Goal: Information Seeking & Learning: Learn about a topic

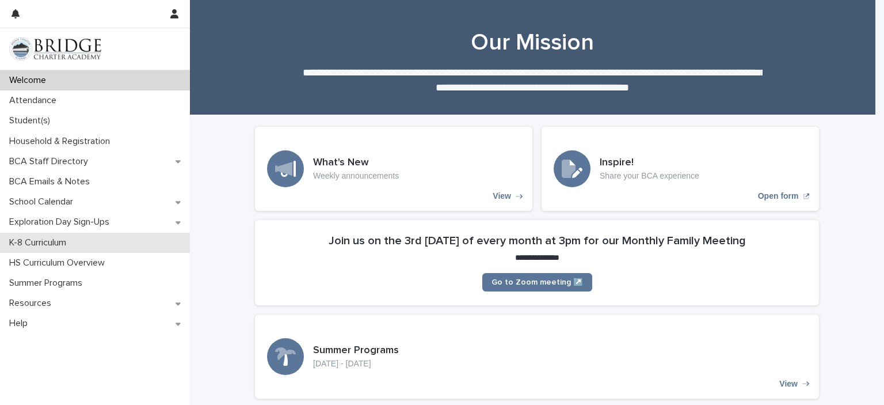
click at [123, 238] on div "K-8 Curriculum" at bounding box center [95, 243] width 190 height 20
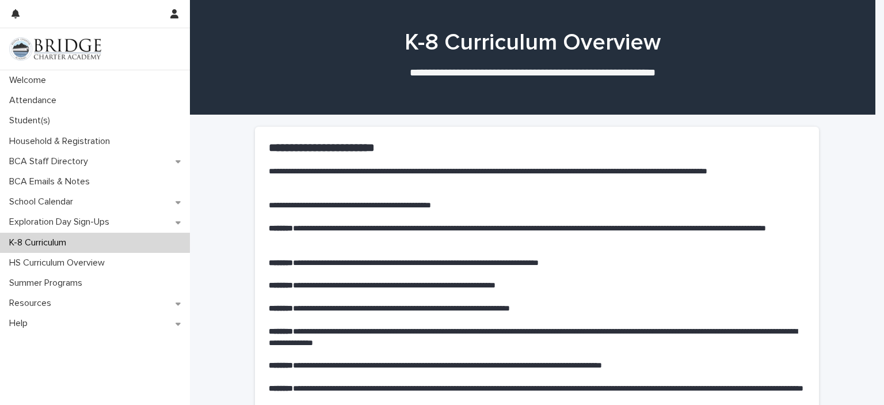
scroll to position [567, 0]
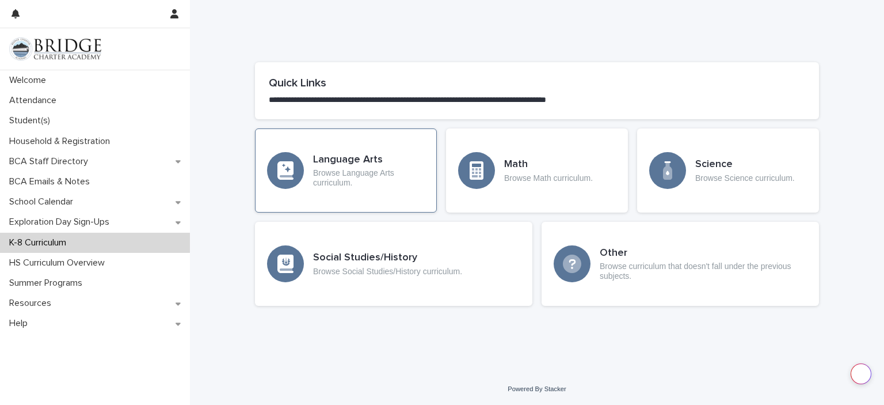
click at [395, 192] on div "Language Arts Browse Language Arts curriculum." at bounding box center [346, 170] width 182 height 84
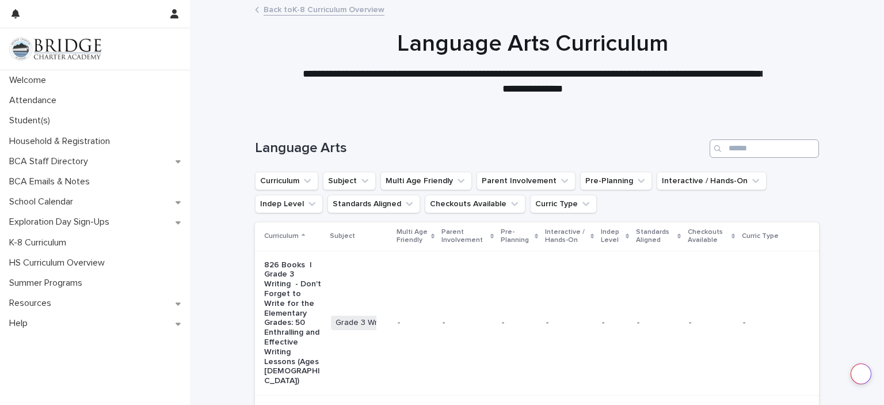
click at [738, 140] on div "Language Arts" at bounding box center [537, 143] width 564 height 55
click at [738, 147] on input "Search" at bounding box center [764, 148] width 109 height 18
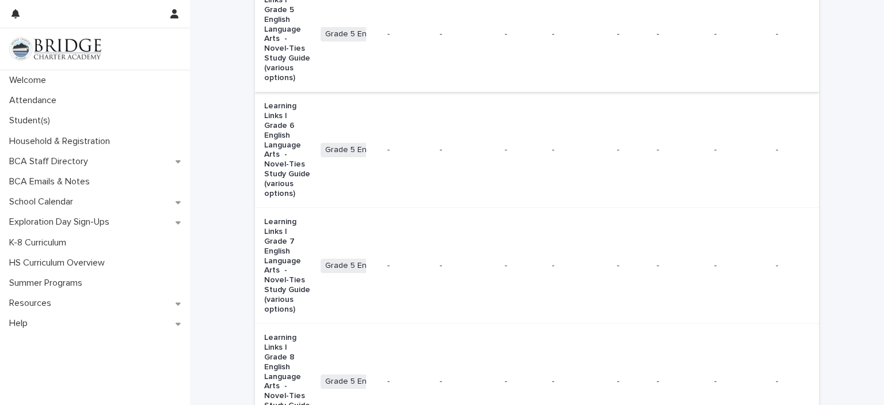
scroll to position [641, 0]
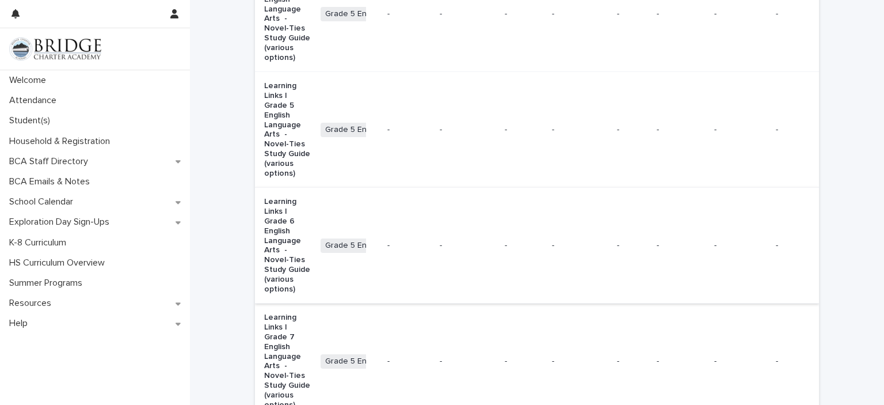
type input "**********"
click at [287, 197] on p "Learning Links | Grade 6 English Language Arts - Novel-Ties Study Guide (variou…" at bounding box center [287, 245] width 47 height 97
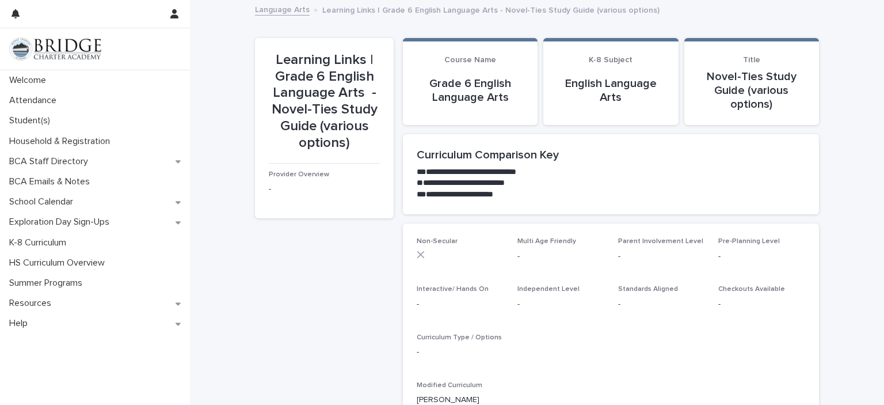
click at [511, 204] on section "**********" at bounding box center [611, 174] width 416 height 81
click at [493, 136] on section "**********" at bounding box center [611, 174] width 416 height 81
click at [486, 101] on p "Grade 6 English Language Arts" at bounding box center [470, 91] width 107 height 28
click at [611, 85] on p "English Language Arts" at bounding box center [610, 91] width 107 height 28
click at [729, 75] on p "Novel-Ties Study Guide (various options)" at bounding box center [751, 90] width 107 height 41
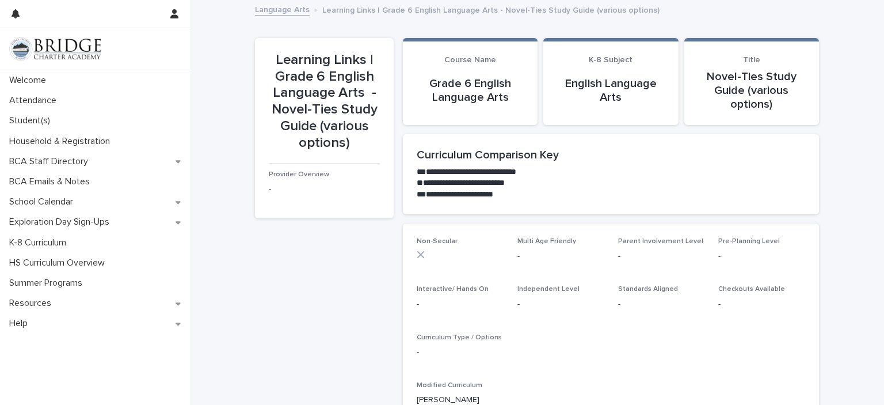
click at [244, 135] on div "**********" at bounding box center [537, 320] width 694 height 638
click at [415, 226] on div "Non-Secular Multi Age Friendly - Parent Involvement Level - Pre-Planning Level …" at bounding box center [611, 397] width 416 height 349
click at [506, 333] on p "Curriculum Type / Options" at bounding box center [611, 337] width 388 height 8
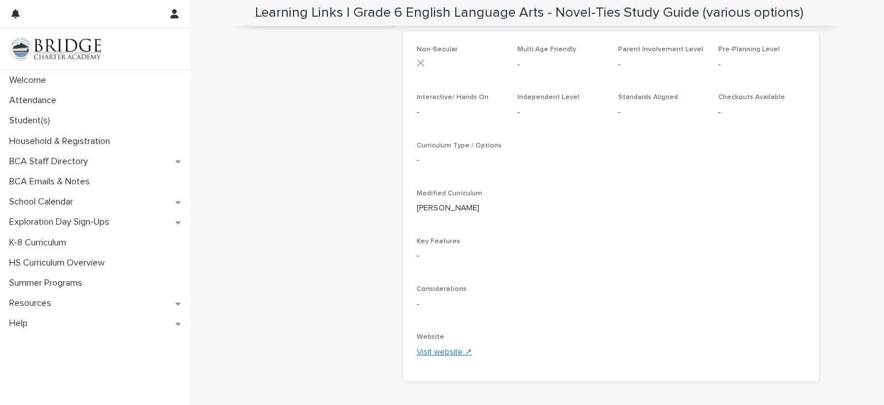
click at [435, 354] on link "Visit website ↗" at bounding box center [444, 352] width 55 height 8
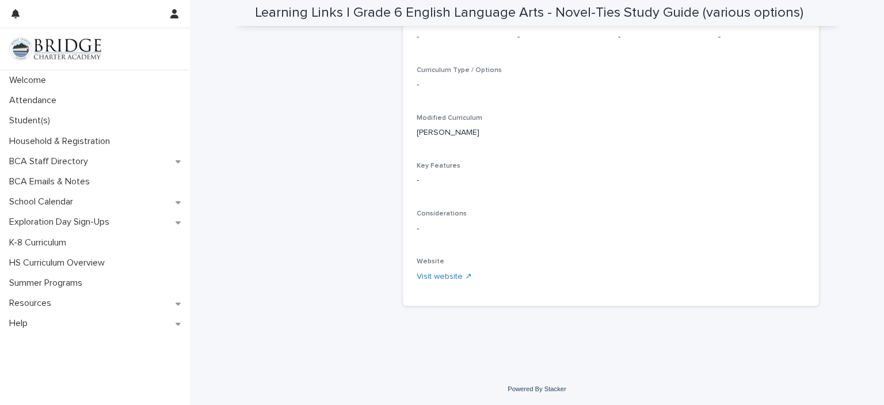
scroll to position [0, 0]
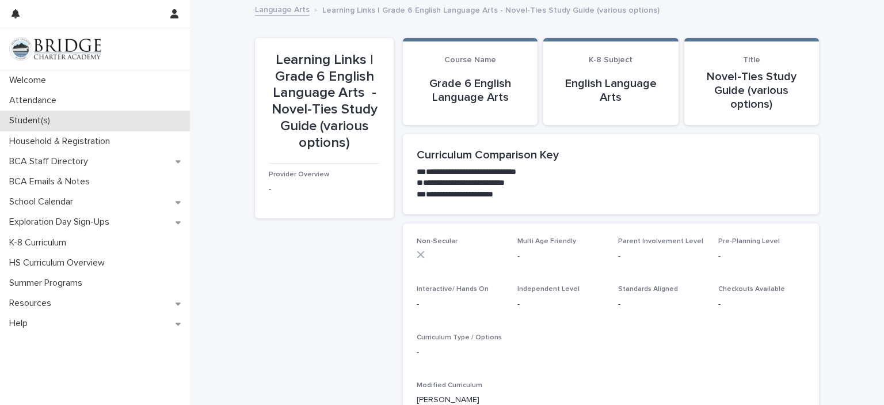
click at [32, 116] on p "Student(s)" at bounding box center [32, 120] width 55 height 11
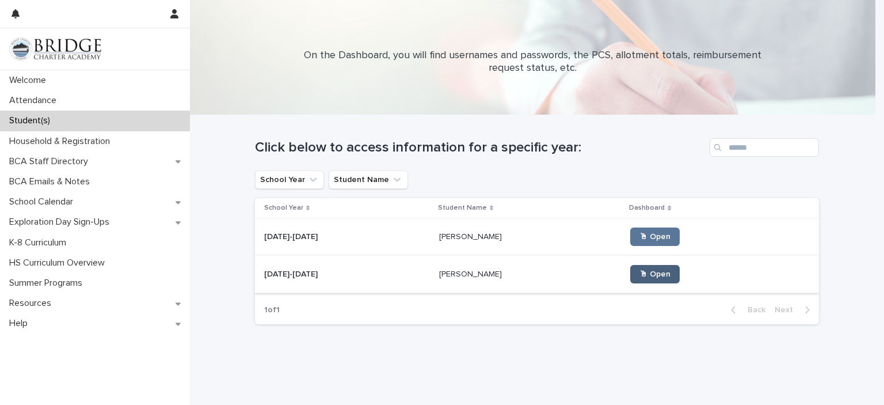
click at [652, 269] on link "🖱 Open" at bounding box center [654, 274] width 49 height 18
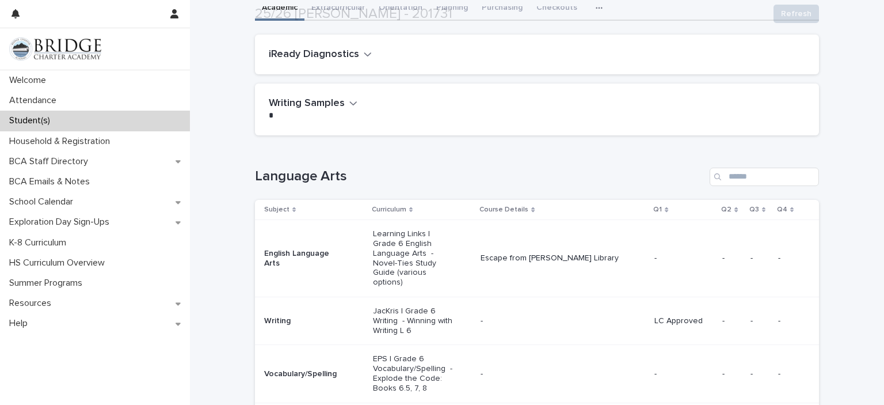
scroll to position [96, 0]
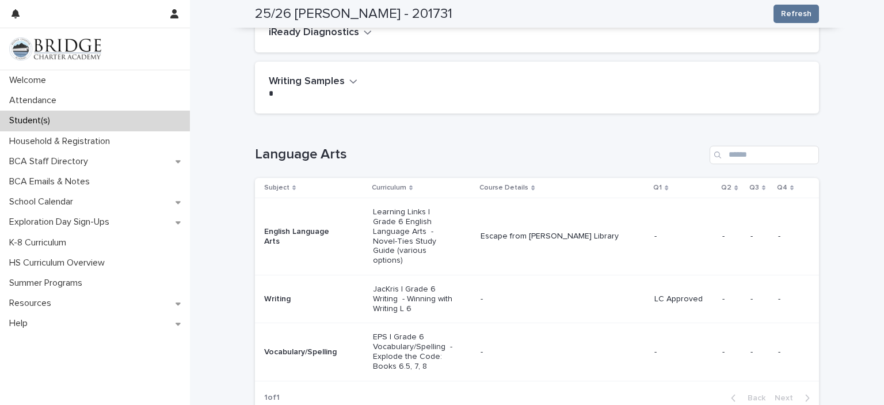
click at [531, 232] on p "Escape from [PERSON_NAME] Library" at bounding box center [563, 236] width 165 height 10
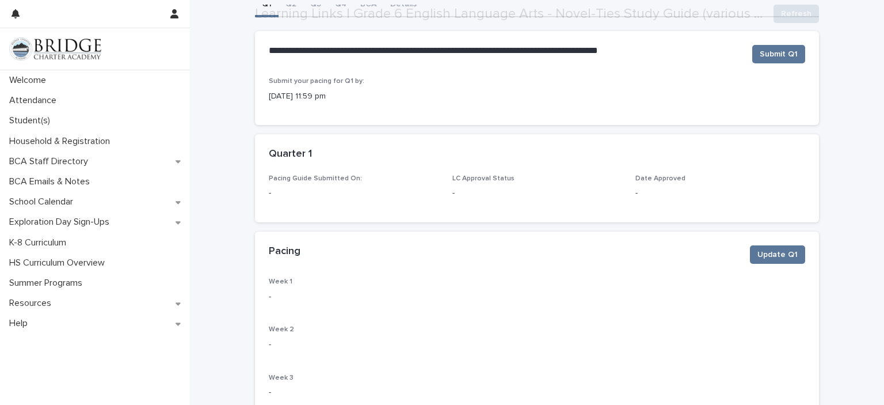
scroll to position [96, 0]
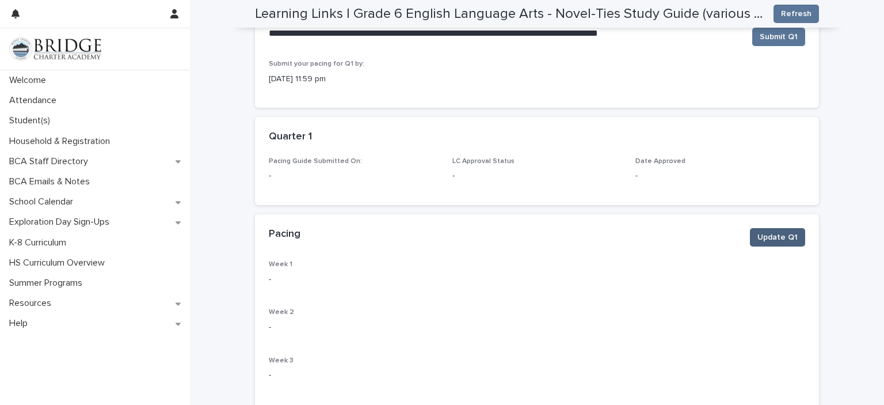
click at [753, 231] on button "Update Q1" at bounding box center [777, 237] width 55 height 18
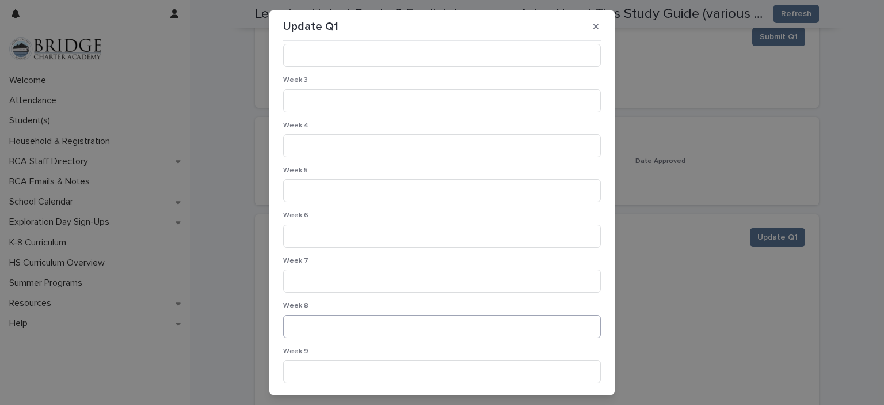
scroll to position [150, 0]
click at [504, 372] on button "Cancel" at bounding box center [526, 374] width 45 height 18
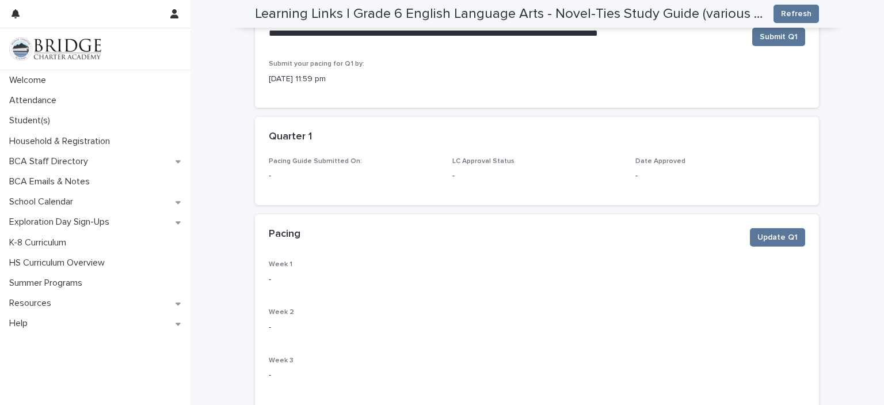
scroll to position [0, 0]
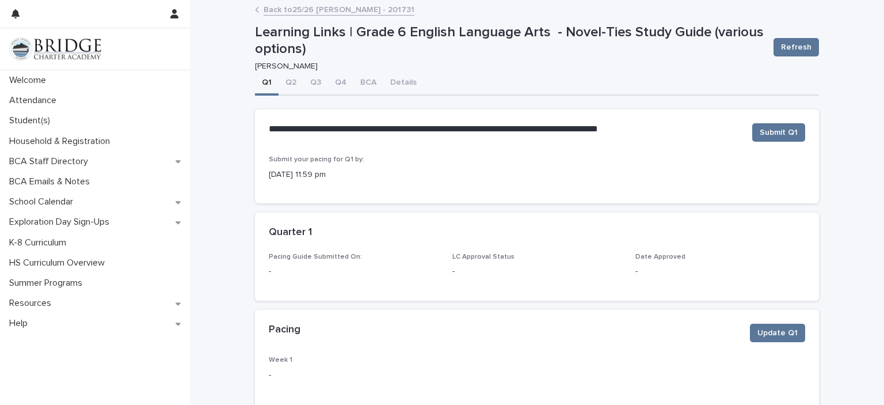
click at [256, 11] on div "Back to 25/26 [PERSON_NAME] - 201731" at bounding box center [537, 10] width 576 height 16
click at [255, 9] on icon at bounding box center [257, 10] width 4 height 6
click at [279, 11] on link "Back to 25/26 [PERSON_NAME] - 201731" at bounding box center [339, 8] width 151 height 13
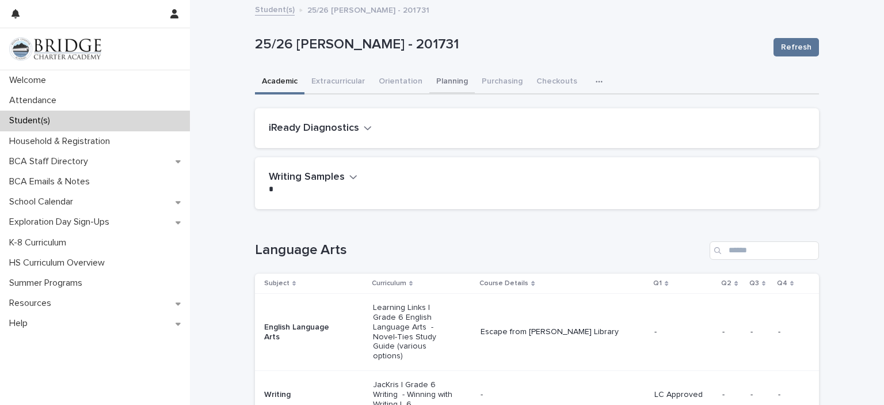
click at [454, 82] on button "Planning" at bounding box center [451, 82] width 45 height 24
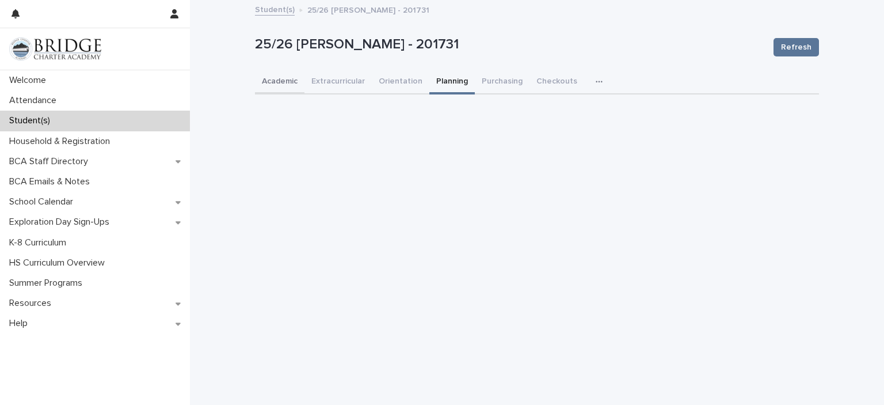
click at [282, 81] on button "Academic" at bounding box center [279, 82] width 49 height 24
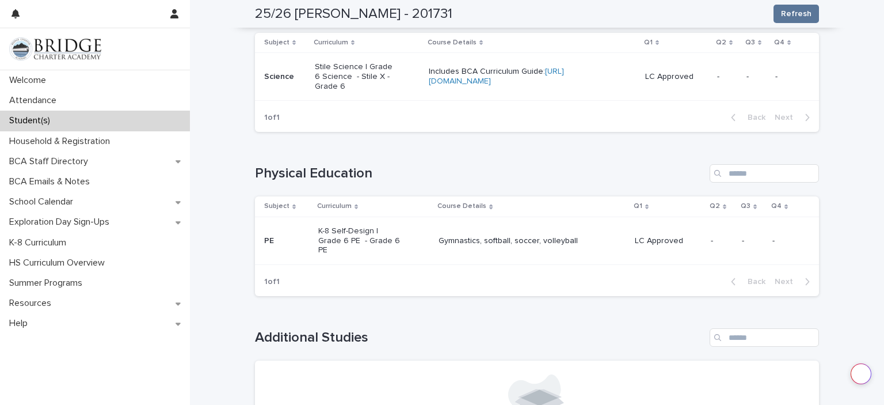
scroll to position [852, 0]
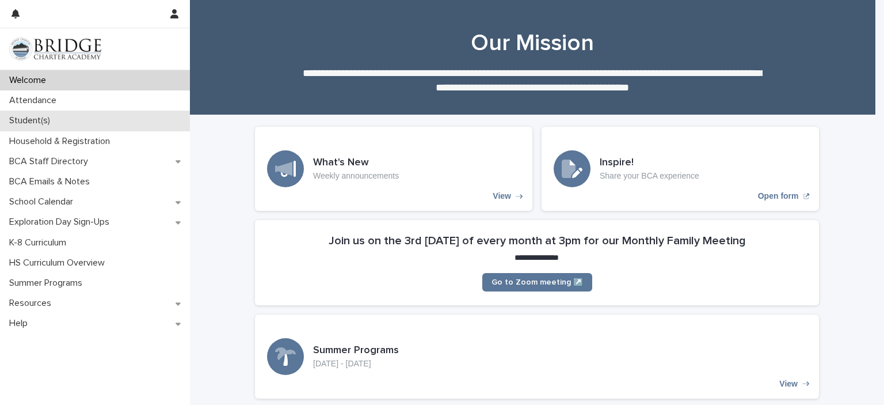
click at [75, 127] on div "Student(s)" at bounding box center [95, 121] width 190 height 20
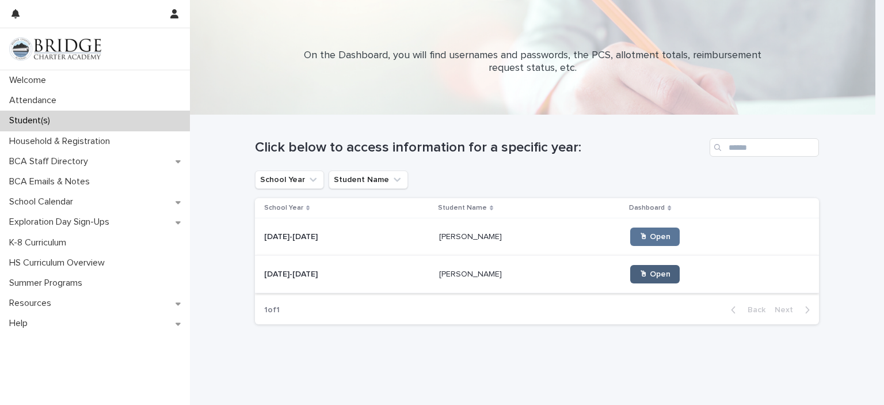
click at [639, 268] on link "🖱 Open" at bounding box center [654, 274] width 49 height 18
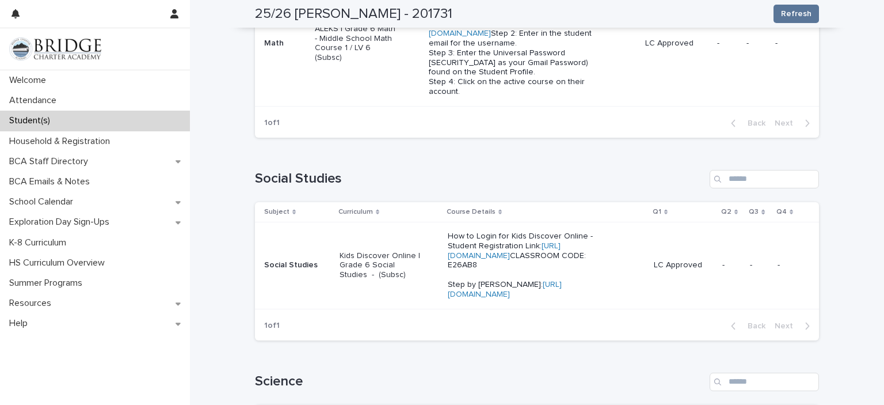
scroll to position [711, 0]
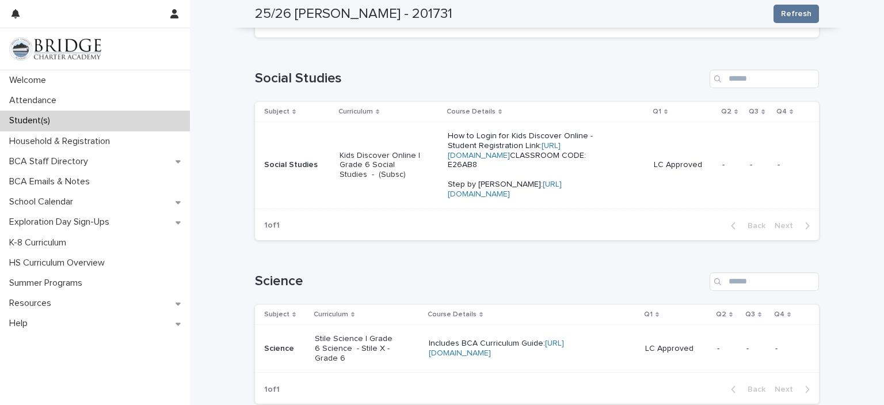
click at [401, 180] on p "Kids Discover Online | Grade 6 Social Studies - (Subsc)" at bounding box center [381, 165] width 82 height 29
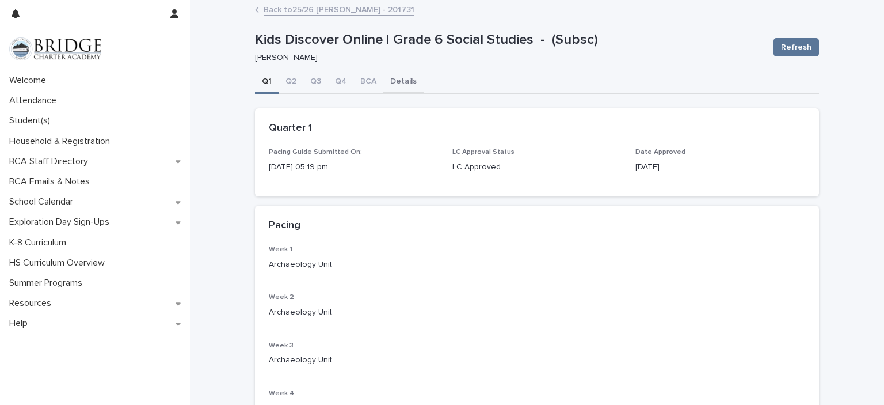
click at [386, 83] on button "Details" at bounding box center [403, 82] width 40 height 24
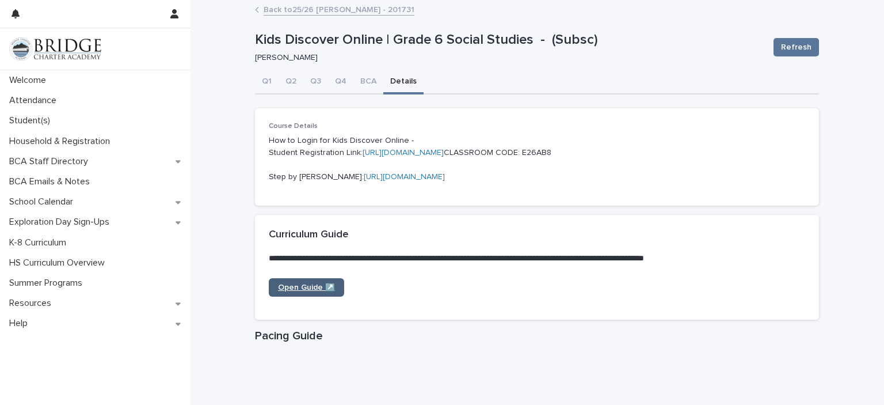
click at [313, 291] on span "Open Guide ↗️" at bounding box center [306, 287] width 57 height 8
